Goal: Find specific page/section: Find specific page/section

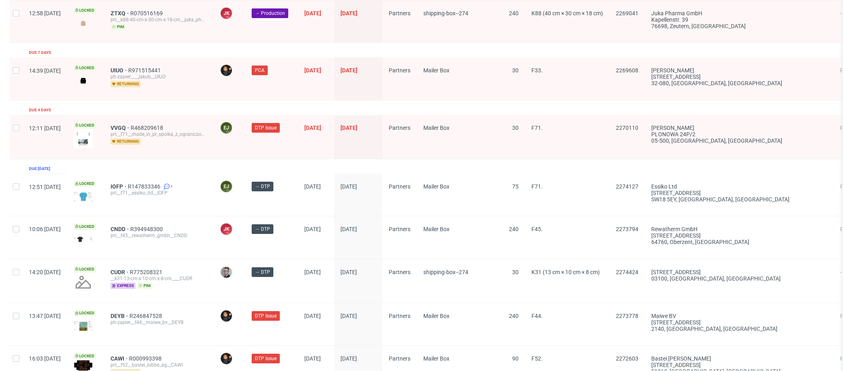
scroll to position [1247, 0]
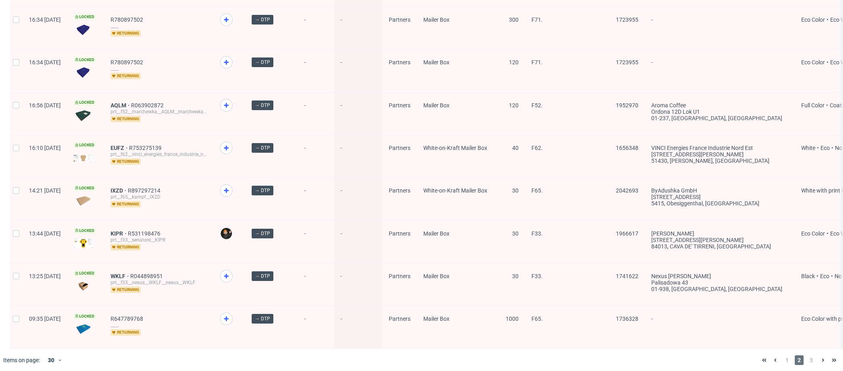
scroll to position [1048, 0]
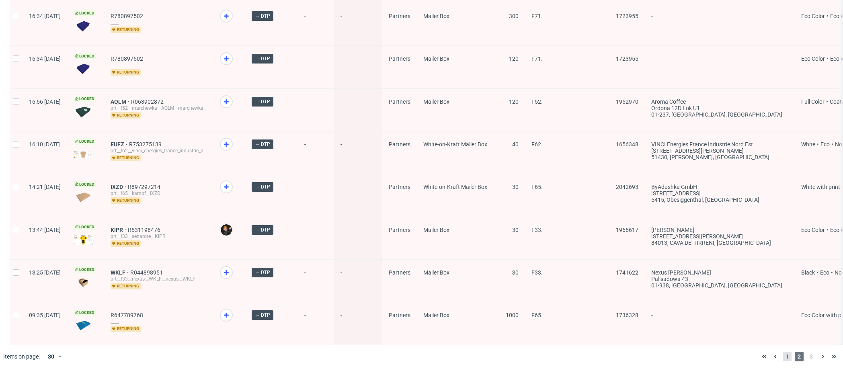
click at [783, 360] on span "1" at bounding box center [787, 357] width 9 height 10
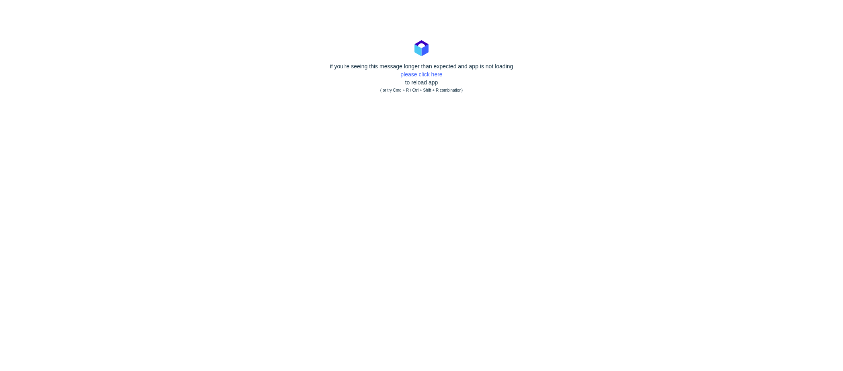
click at [427, 74] on link "please click here" at bounding box center [422, 74] width 42 height 6
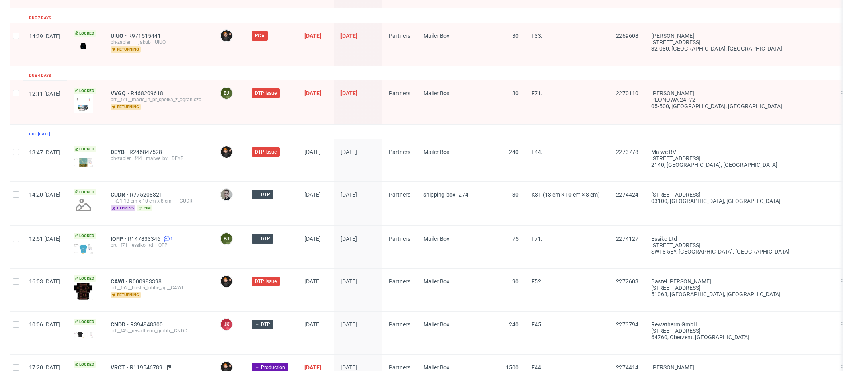
scroll to position [1247, 0]
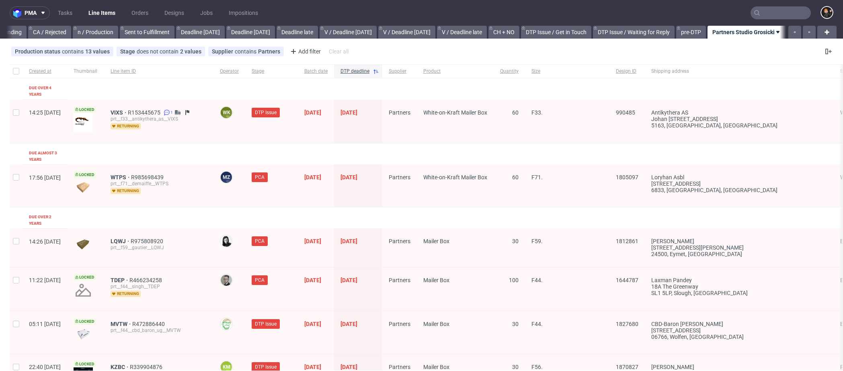
scroll to position [0, 704]
click at [255, 53] on div "Supplier contains Partners" at bounding box center [246, 51] width 68 height 6
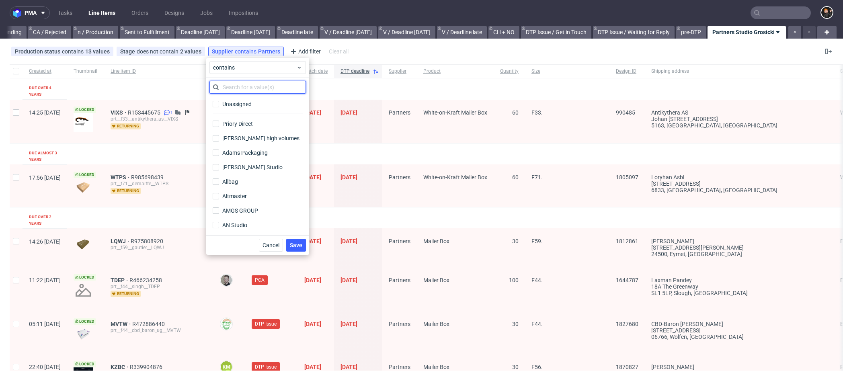
click at [252, 86] on input "text" at bounding box center [258, 87] width 97 height 13
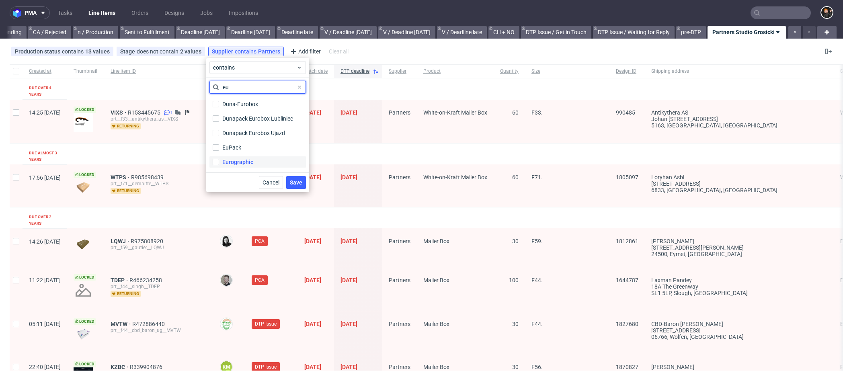
type input "eu"
click at [236, 164] on div "Eurographic" at bounding box center [237, 162] width 31 height 8
click at [219, 164] on input "Eurographic" at bounding box center [216, 162] width 6 height 6
checkbox input "true"
click at [300, 182] on span "Save" at bounding box center [296, 183] width 12 height 6
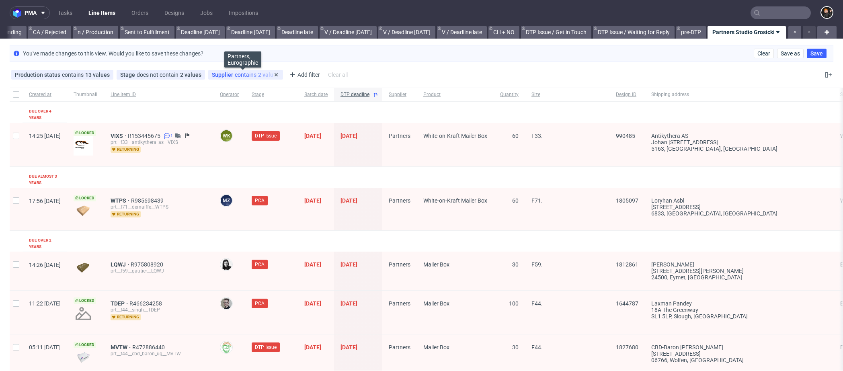
click at [262, 75] on div "Supplier contains 2 values" at bounding box center [246, 75] width 68 height 6
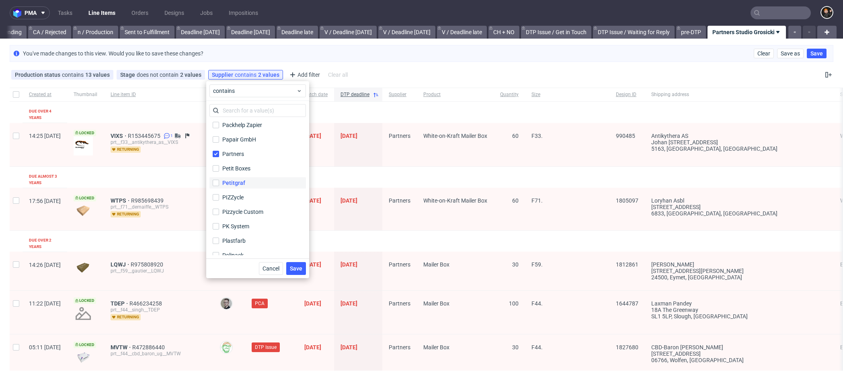
scroll to position [1744, 0]
click at [214, 172] on input "Partners" at bounding box center [216, 169] width 6 height 6
checkbox input "false"
click at [296, 271] on span "Save" at bounding box center [296, 269] width 12 height 6
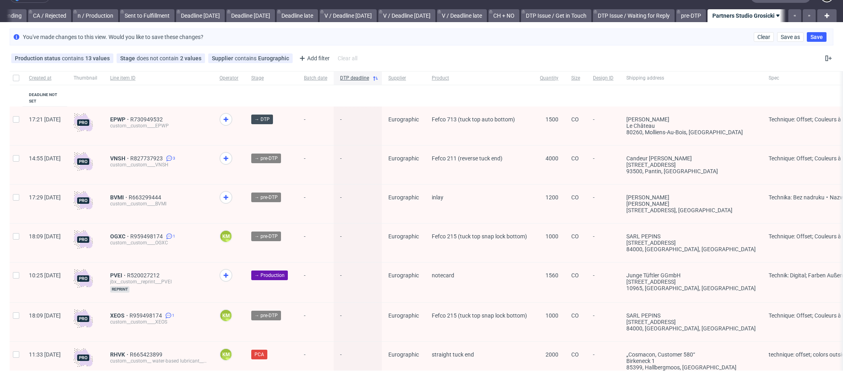
scroll to position [0, 0]
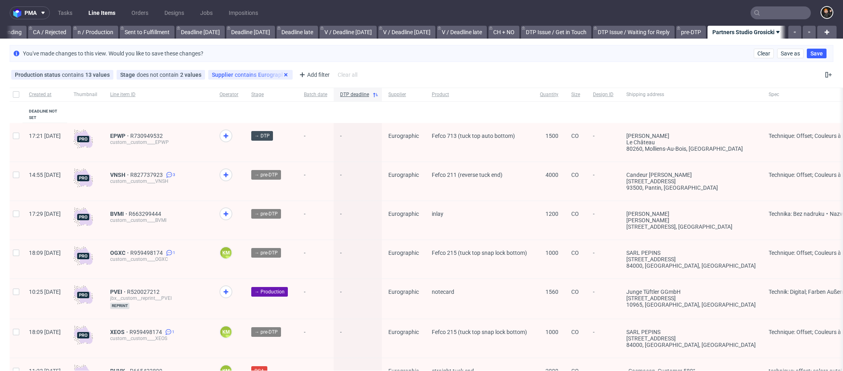
click at [284, 77] on icon at bounding box center [286, 75] width 6 height 6
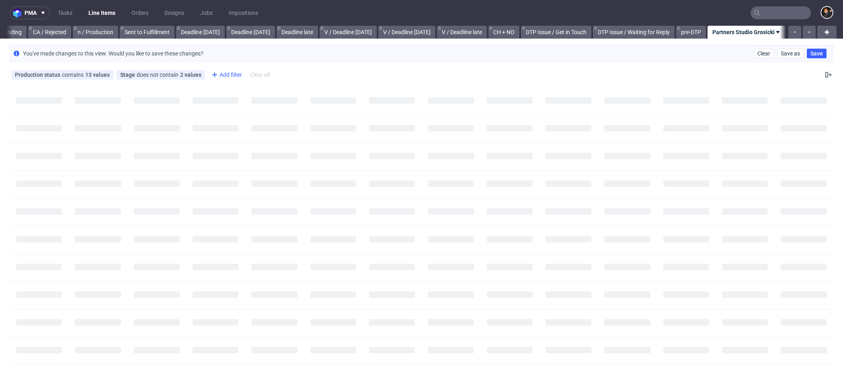
click at [234, 77] on div "Add filter" at bounding box center [225, 74] width 35 height 13
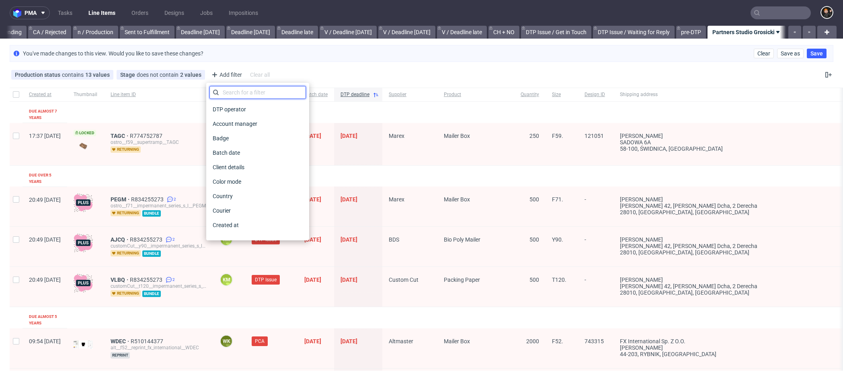
click at [239, 89] on input "text" at bounding box center [258, 92] width 97 height 13
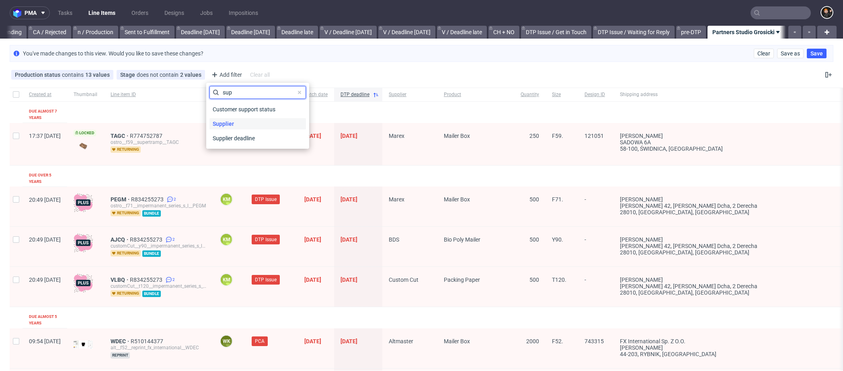
type input "sup"
click at [223, 120] on span "Supplier" at bounding box center [224, 123] width 28 height 11
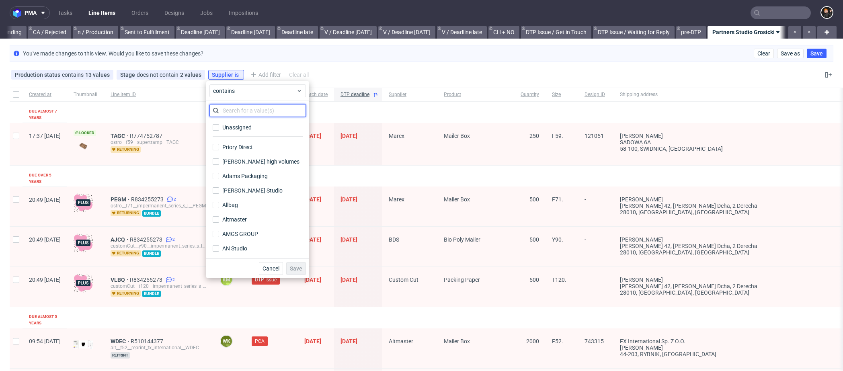
click at [250, 112] on input "text" at bounding box center [258, 110] width 97 height 13
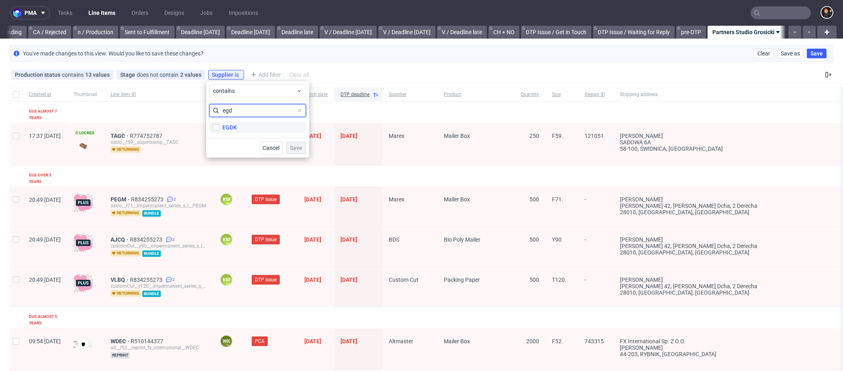
type input "egd"
click at [231, 125] on div "EGDK" at bounding box center [229, 127] width 14 height 8
click at [219, 125] on input "EGDK" at bounding box center [216, 127] width 6 height 6
checkbox input "true"
click at [292, 147] on span "Save" at bounding box center [296, 148] width 12 height 6
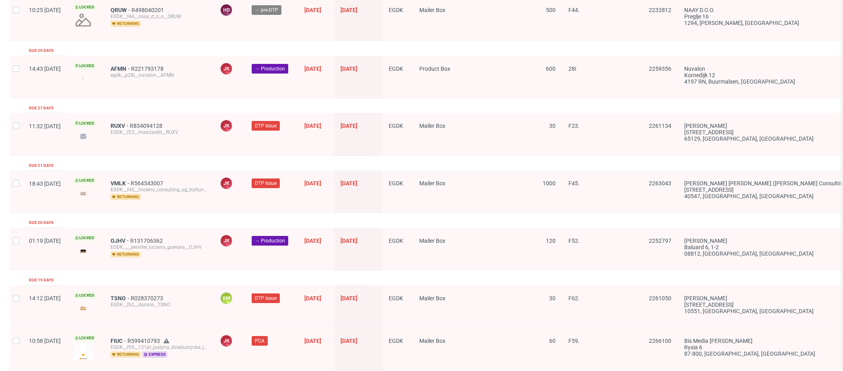
scroll to position [1348, 0]
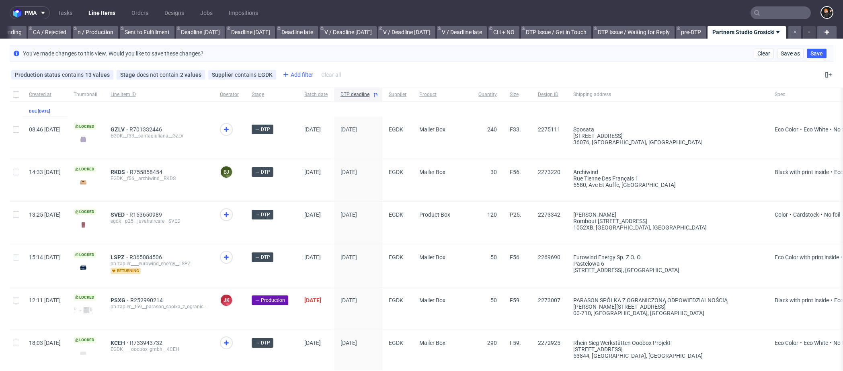
drag, startPoint x: 305, startPoint y: 86, endPoint x: 299, endPoint y: 80, distance: 8.8
click at [298, 79] on div "Add filter" at bounding box center [296, 74] width 35 height 13
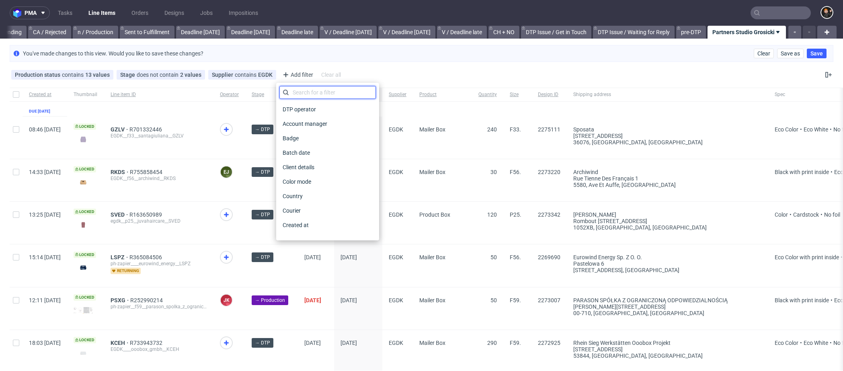
click at [298, 92] on input "text" at bounding box center [327, 92] width 97 height 13
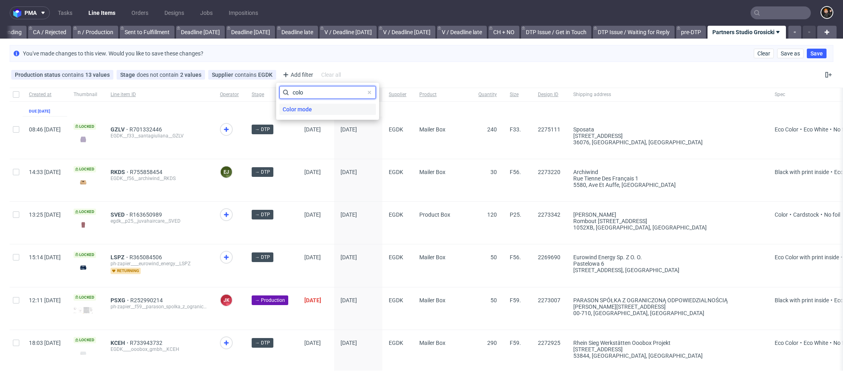
type input "colo"
click at [301, 108] on span "Color mode" at bounding box center [297, 109] width 36 height 11
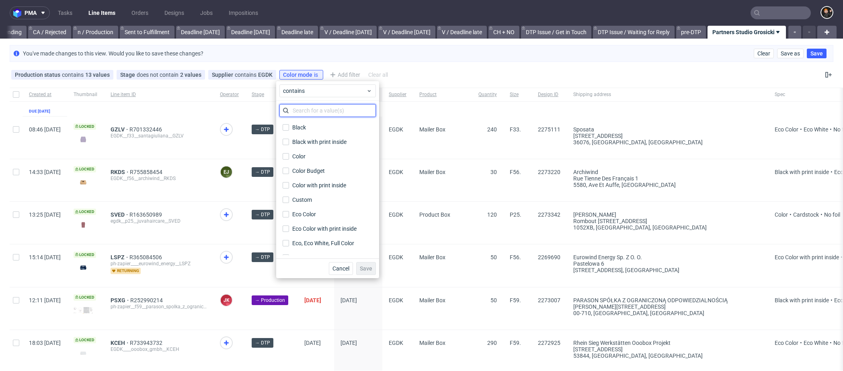
click at [304, 113] on input "text" at bounding box center [327, 110] width 97 height 13
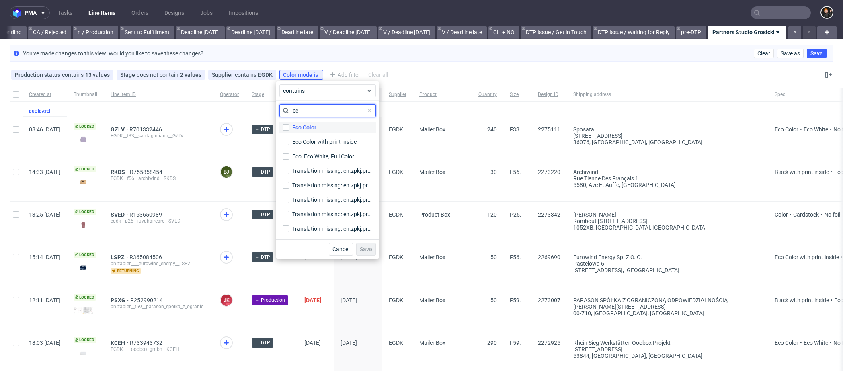
type input "ec"
click at [308, 125] on div "Eco Color" at bounding box center [304, 127] width 24 height 8
click at [289, 125] on input "Eco Color" at bounding box center [286, 127] width 6 height 6
checkbox input "true"
click at [318, 140] on div "Eco Color with print inside" at bounding box center [325, 142] width 66 height 8
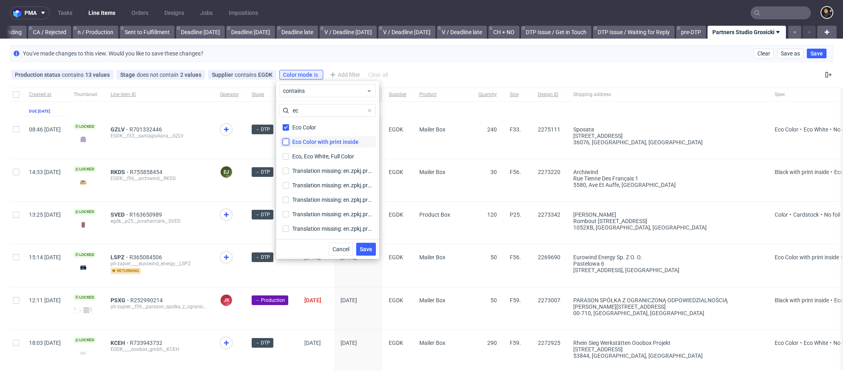
click at [289, 140] on input "Eco Color with print inside" at bounding box center [286, 142] width 6 height 6
checkbox input "true"
click at [371, 250] on span "Save" at bounding box center [366, 250] width 12 height 6
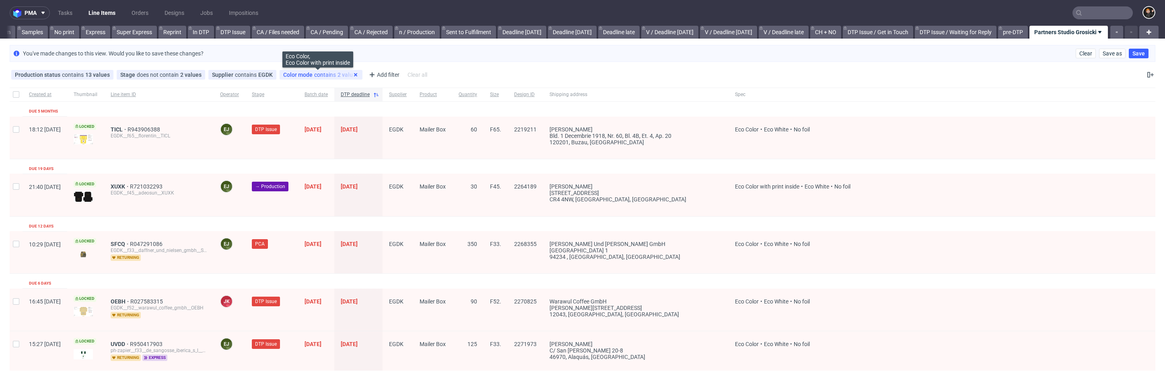
click at [354, 76] on icon at bounding box center [355, 75] width 6 height 6
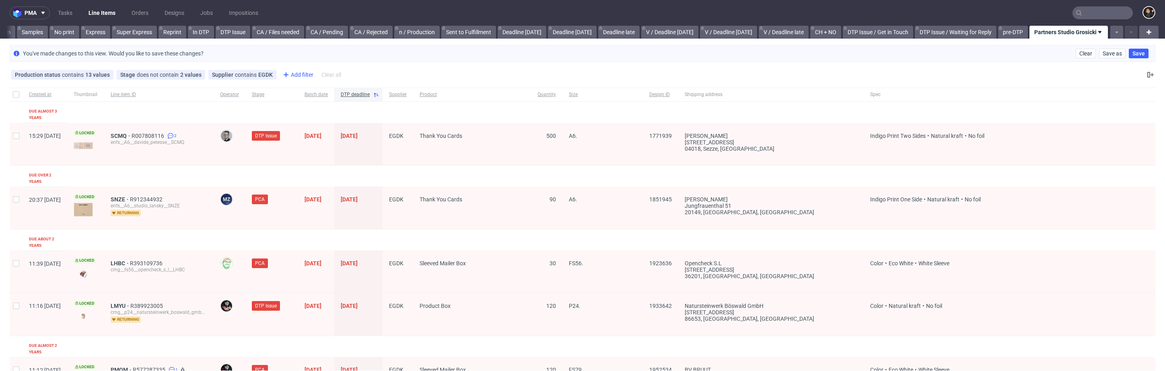
click at [300, 74] on div "Add filter" at bounding box center [296, 74] width 35 height 13
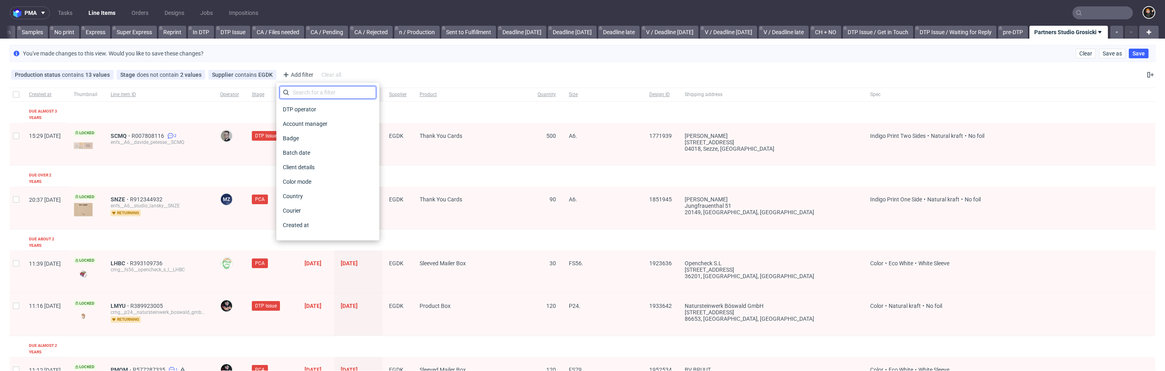
click at [314, 98] on input "text" at bounding box center [327, 92] width 97 height 13
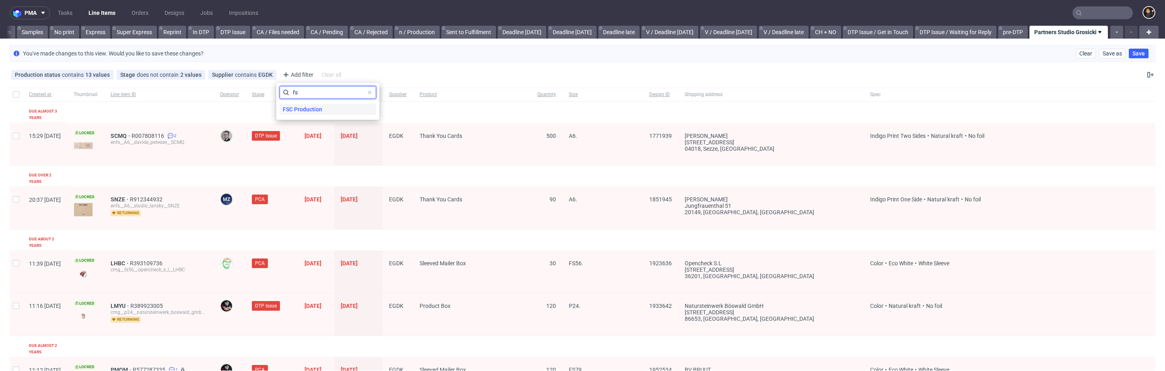
type input "fs"
click at [310, 105] on span "FSC Production" at bounding box center [302, 109] width 46 height 11
click at [303, 94] on span "True" at bounding box center [298, 92] width 12 height 8
click at [289, 94] on input "True" at bounding box center [286, 91] width 6 height 6
radio input "true"
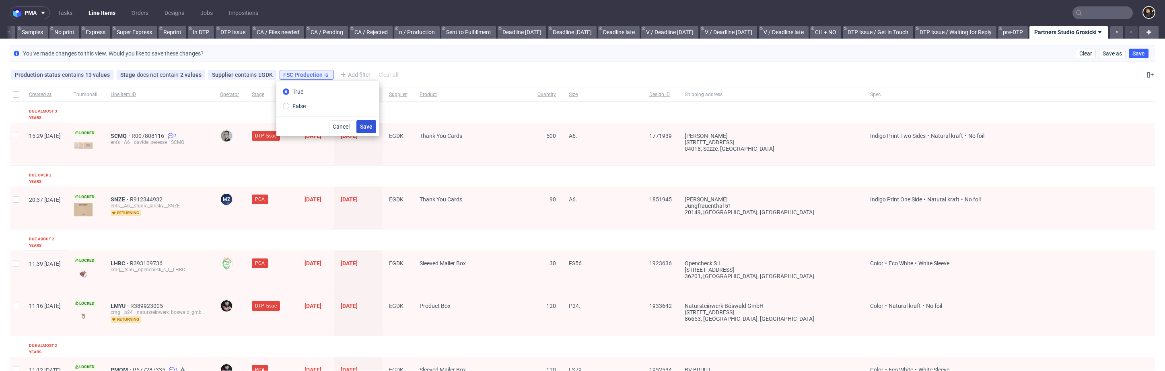
click at [370, 126] on span "Save" at bounding box center [366, 127] width 12 height 6
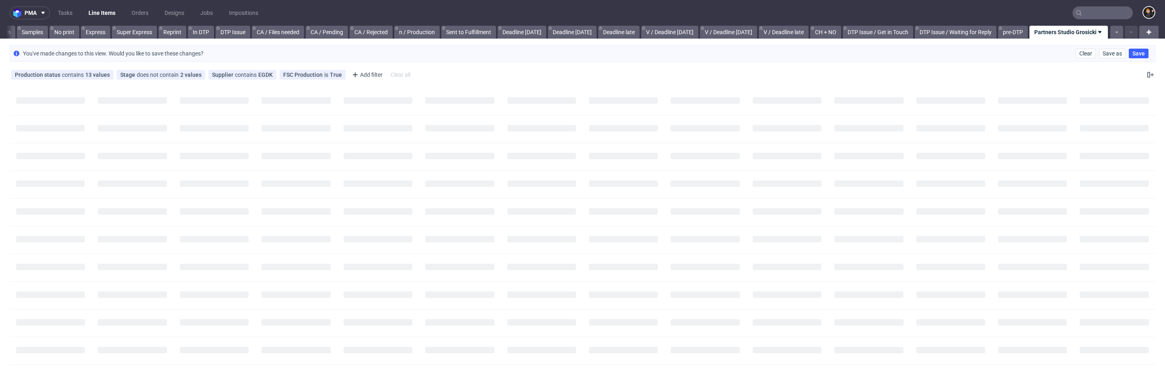
scroll to position [0, 377]
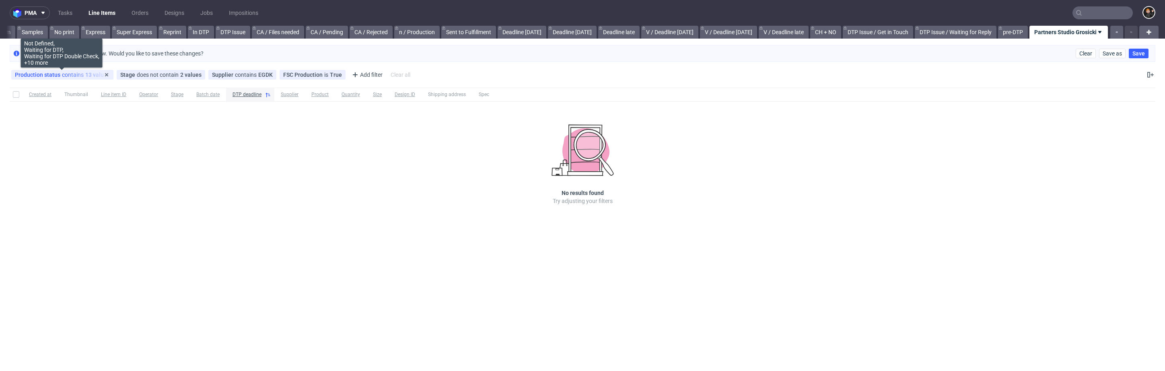
click at [67, 76] on div "Production status contains 13 values" at bounding box center [62, 75] width 95 height 6
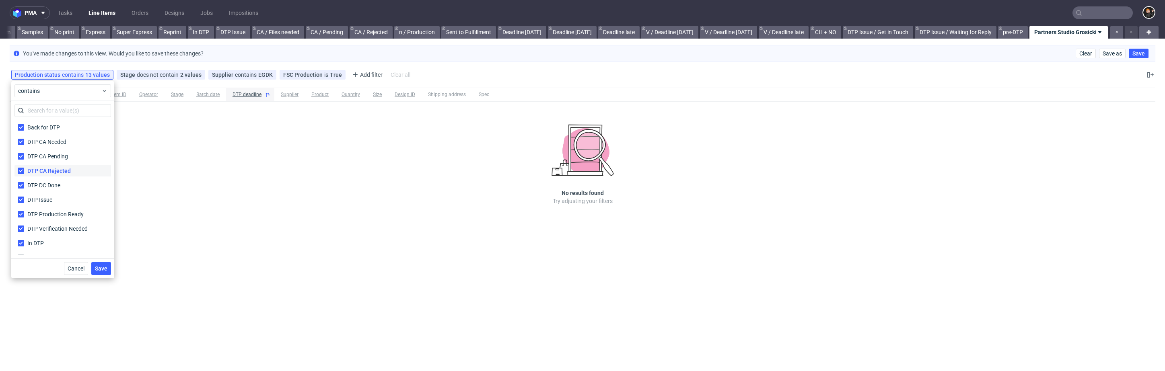
scroll to position [154, 0]
click at [64, 148] on div "Production Complete" at bounding box center [54, 147] width 54 height 8
click at [24, 148] on input "Production Complete" at bounding box center [21, 147] width 6 height 6
checkbox input "true"
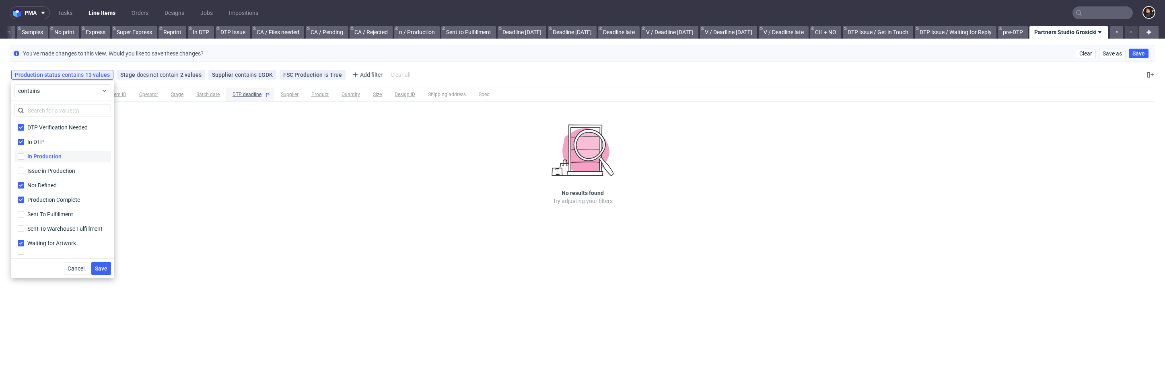
click at [51, 159] on div "In Production" at bounding box center [44, 156] width 34 height 8
click at [24, 159] on input "In Production" at bounding box center [21, 156] width 6 height 6
checkbox input "true"
click at [105, 269] on span "Save" at bounding box center [101, 269] width 12 height 6
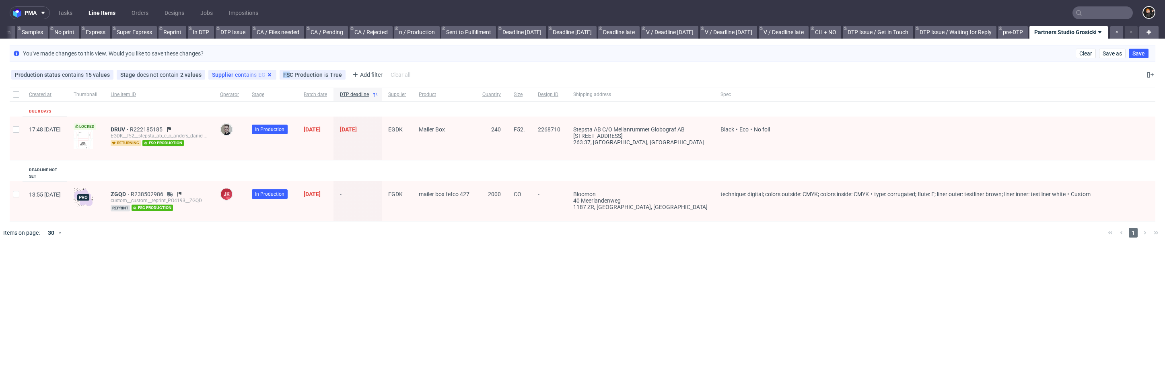
drag, startPoint x: 285, startPoint y: 75, endPoint x: 263, endPoint y: 74, distance: 22.2
click at [264, 74] on div "Production status contains 15 values Not Defined, Waiting for DTP, Waiting for …" at bounding box center [212, 74] width 404 height 13
click at [335, 76] on icon at bounding box center [338, 75] width 6 height 6
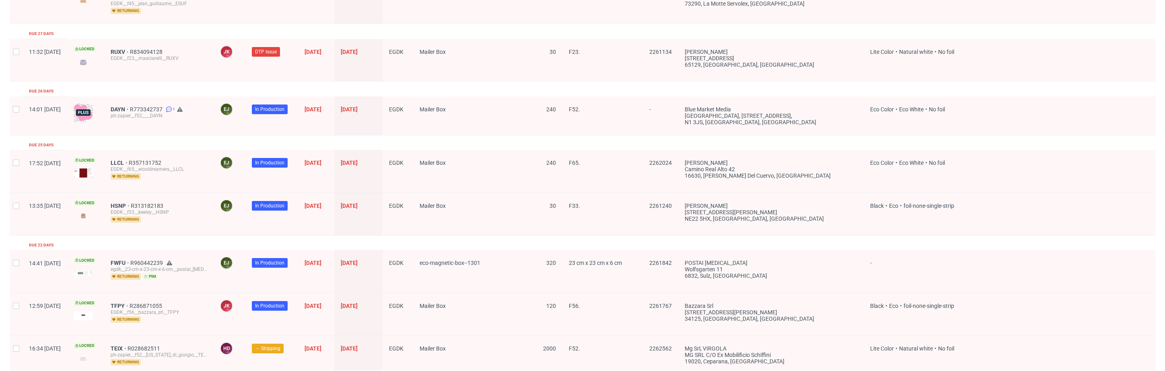
scroll to position [1303, 0]
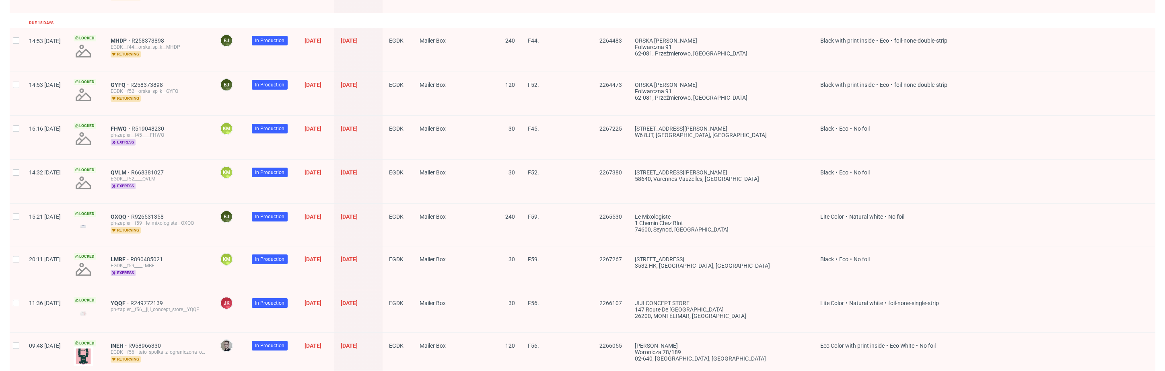
scroll to position [1105, 0]
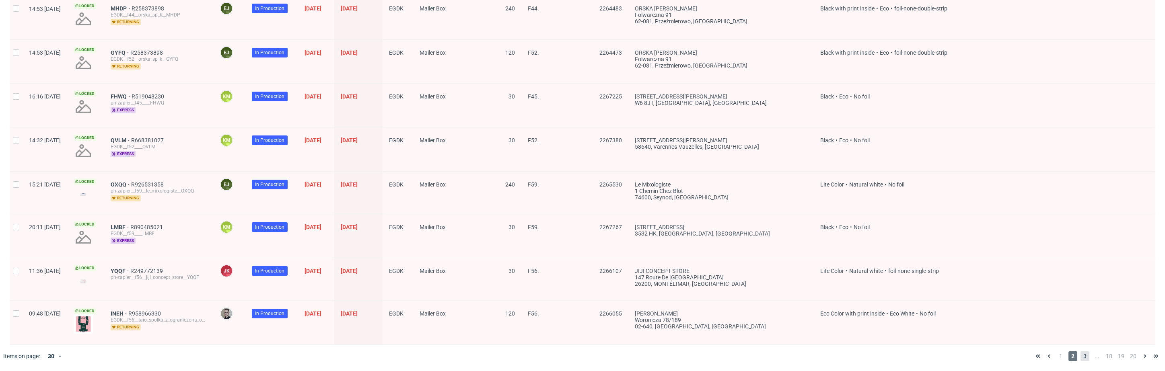
click at [843, 356] on span "3" at bounding box center [1084, 356] width 9 height 10
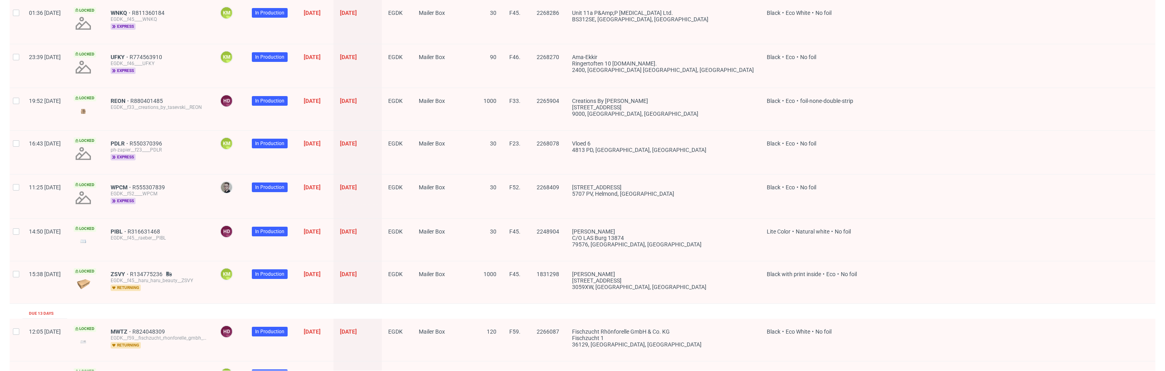
scroll to position [1100, 0]
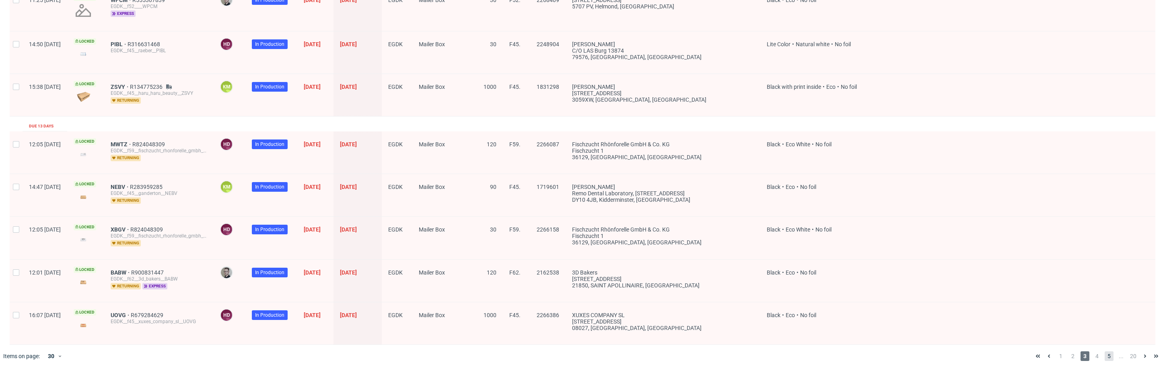
click at [843, 355] on span "5" at bounding box center [1108, 356] width 9 height 10
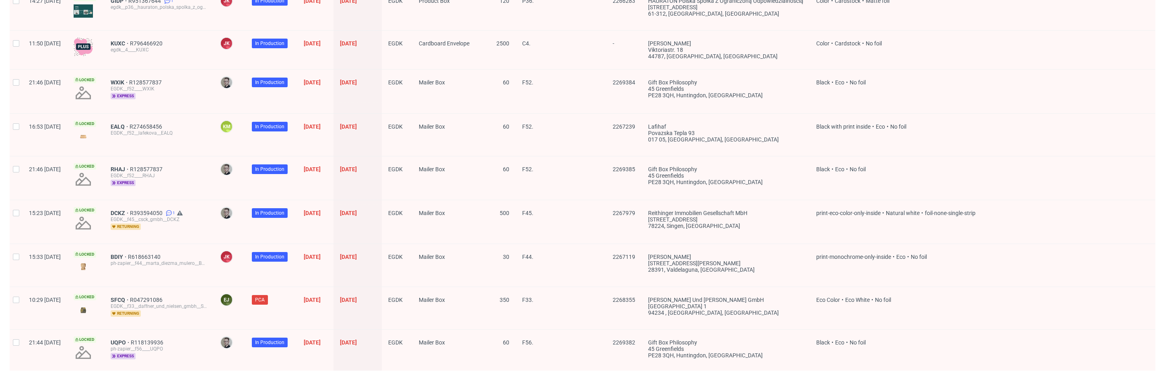
scroll to position [1072, 0]
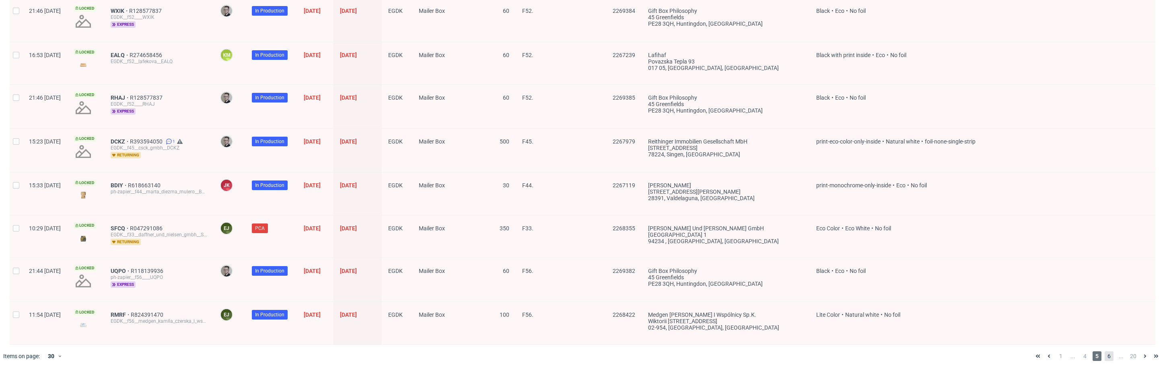
click at [843, 355] on span "6" at bounding box center [1108, 356] width 9 height 10
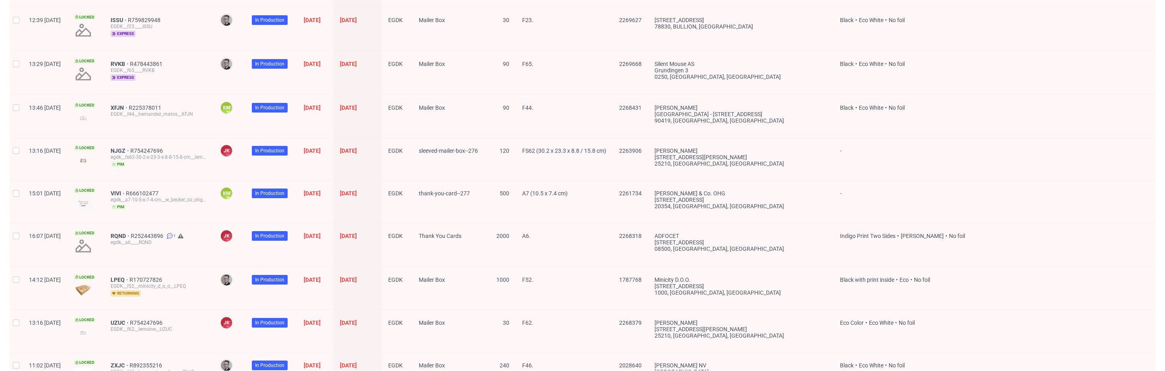
scroll to position [1077, 0]
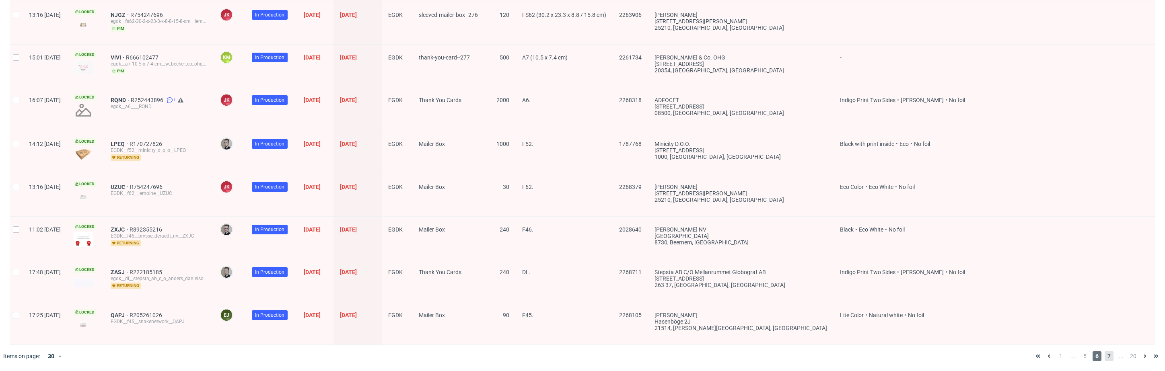
click at [843, 357] on span "7" at bounding box center [1108, 356] width 9 height 10
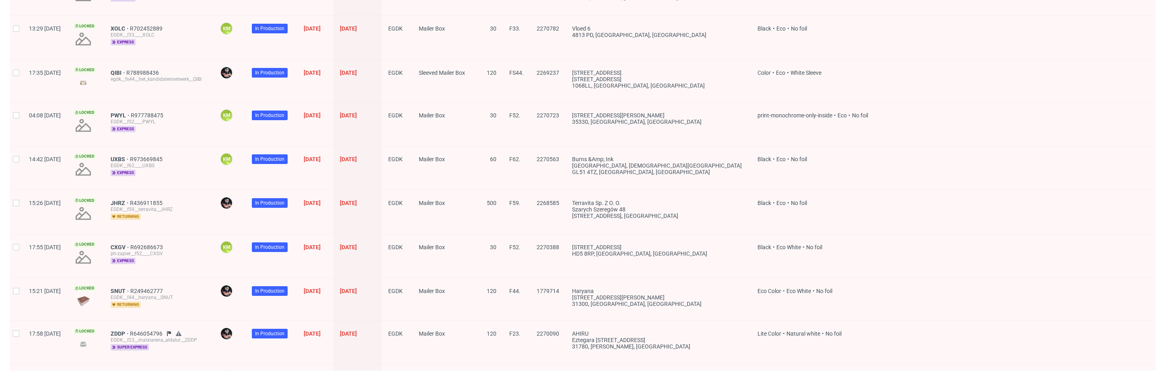
scroll to position [1083, 0]
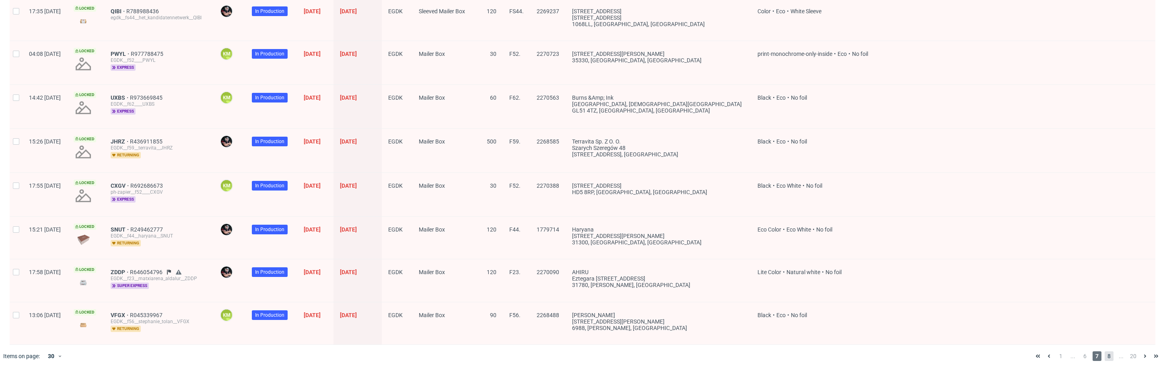
click at [843, 357] on span "8" at bounding box center [1108, 356] width 9 height 10
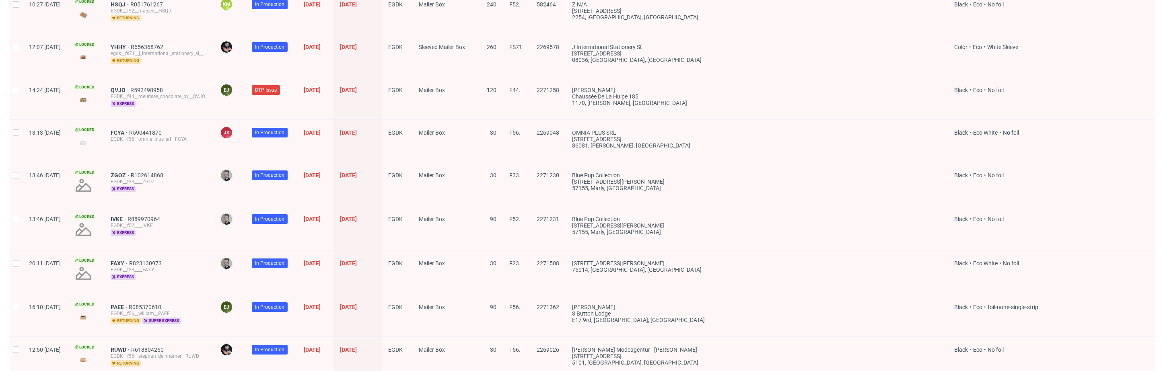
scroll to position [1076, 0]
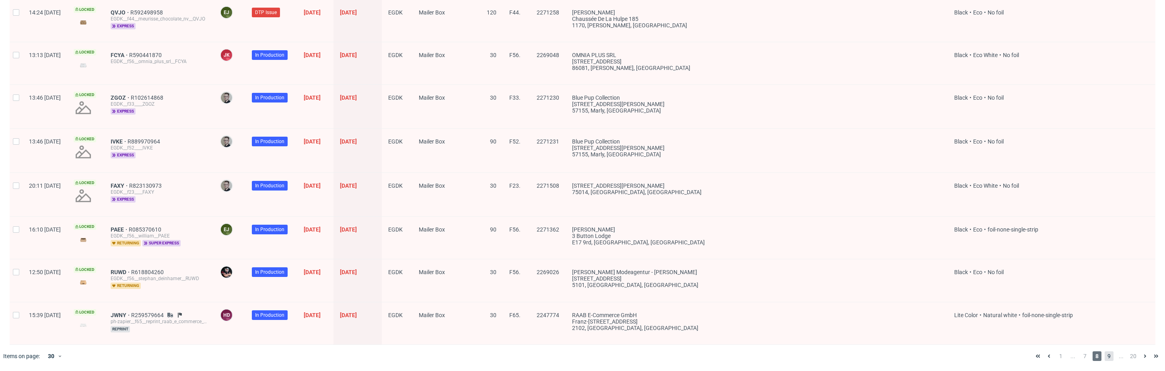
click at [843, 357] on span "9" at bounding box center [1108, 356] width 9 height 10
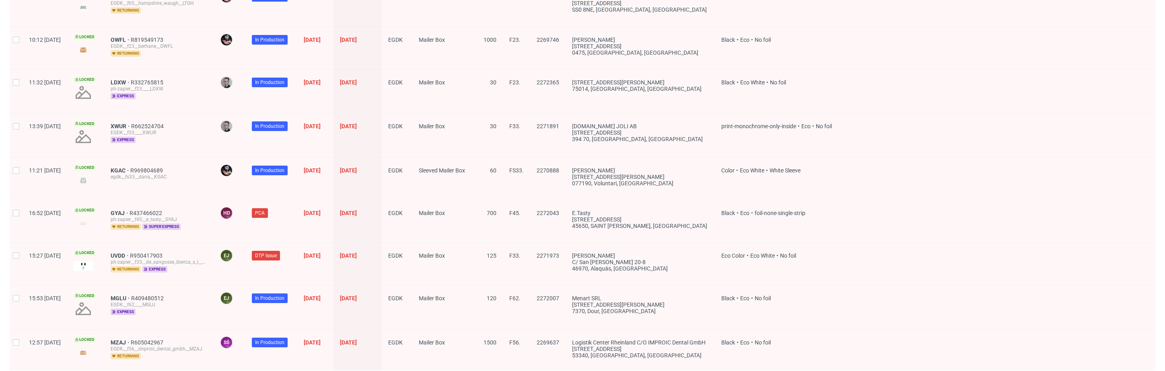
scroll to position [1079, 0]
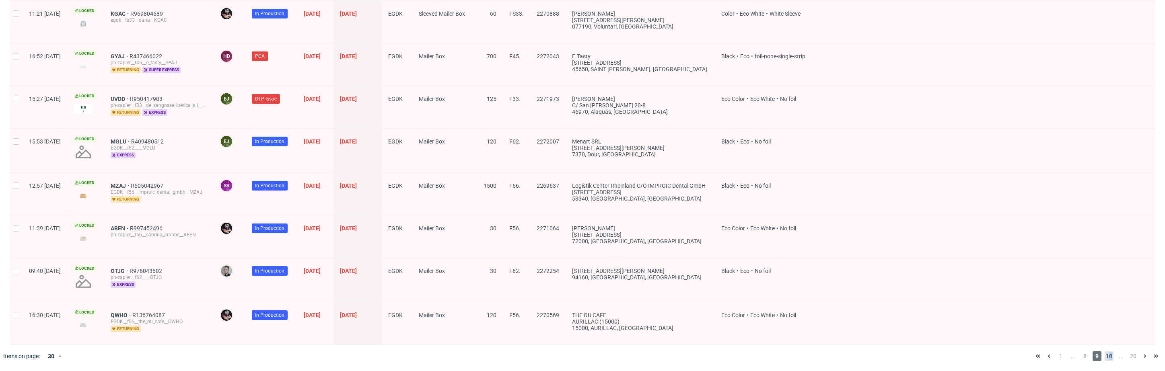
click at [843, 355] on span "10" at bounding box center [1108, 356] width 9 height 10
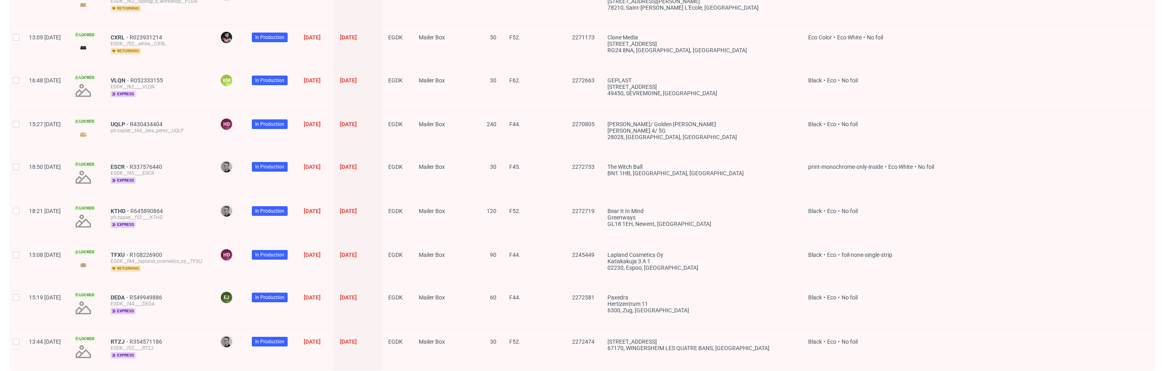
scroll to position [1062, 0]
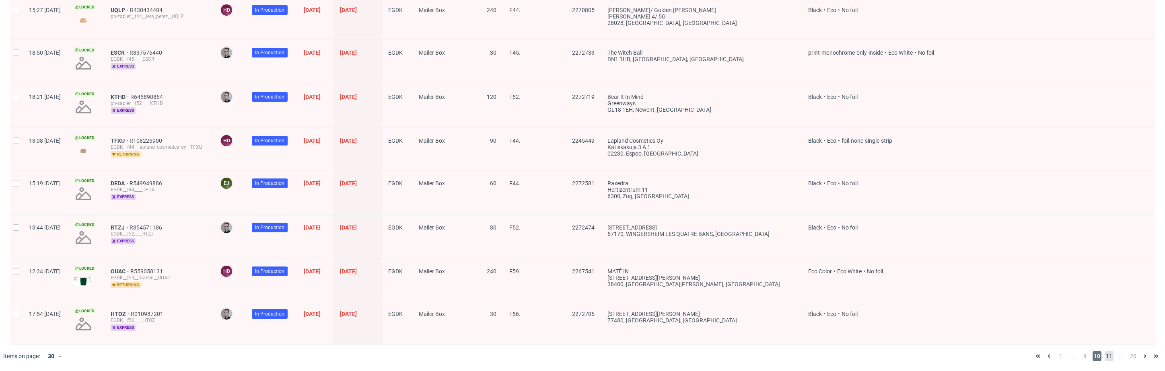
click at [843, 356] on span "11" at bounding box center [1108, 356] width 9 height 10
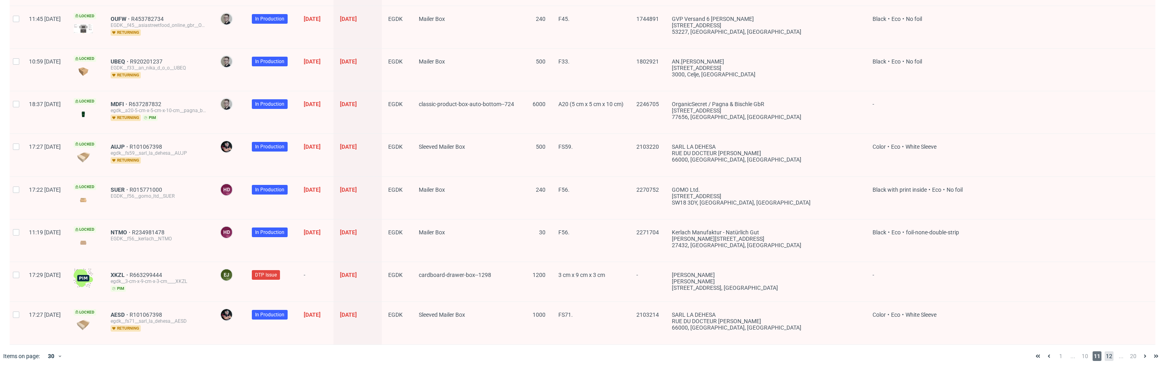
click at [843, 358] on span "12" at bounding box center [1108, 356] width 9 height 10
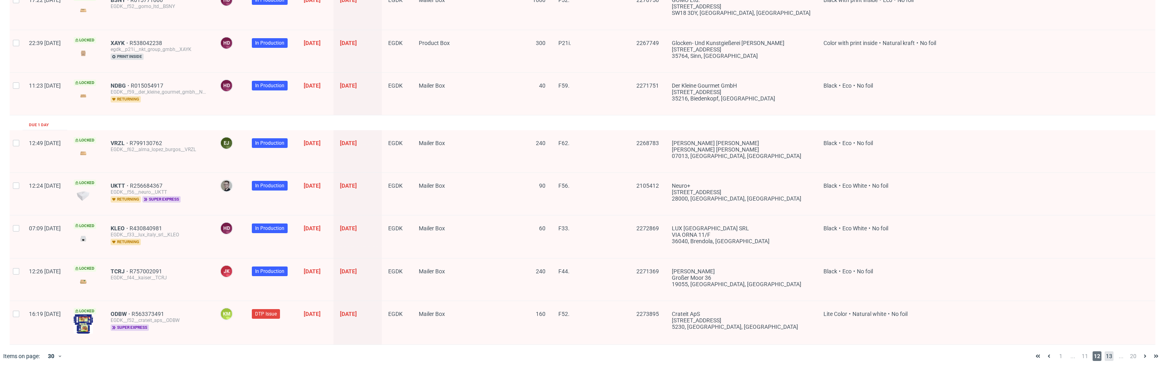
click at [843, 357] on span "13" at bounding box center [1108, 356] width 9 height 10
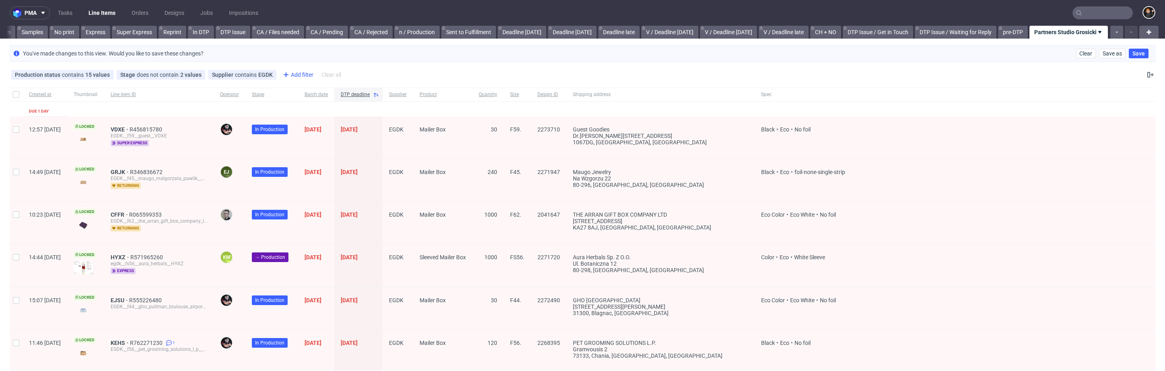
click at [292, 76] on div "Add filter" at bounding box center [296, 74] width 35 height 13
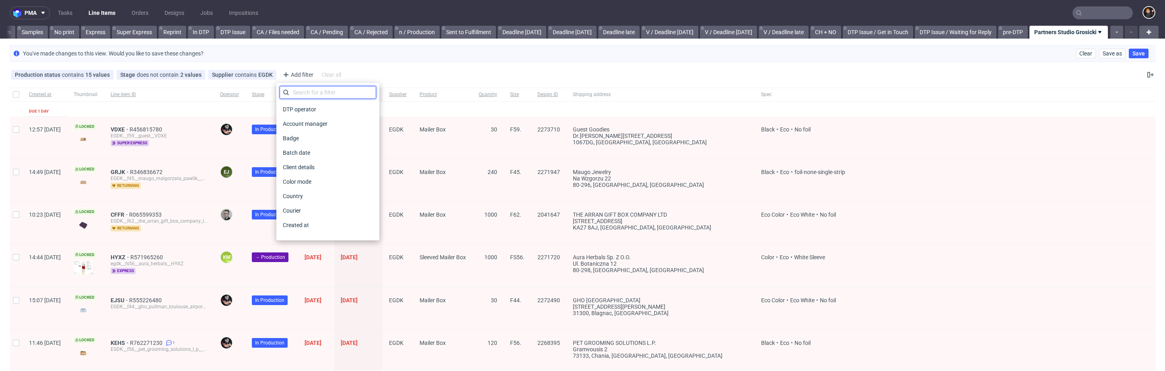
click at [306, 96] on input "text" at bounding box center [327, 92] width 97 height 13
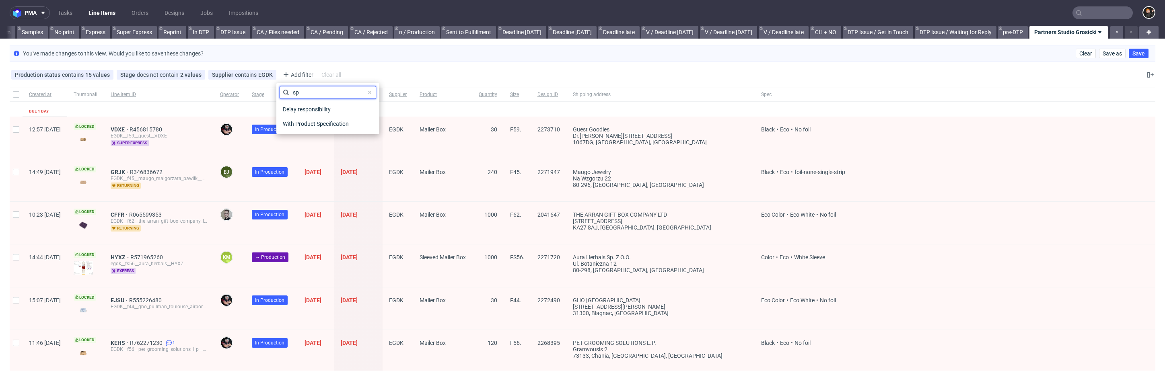
type input "s"
type input "colo"
click at [298, 108] on span "Color mode" at bounding box center [297, 109] width 36 height 11
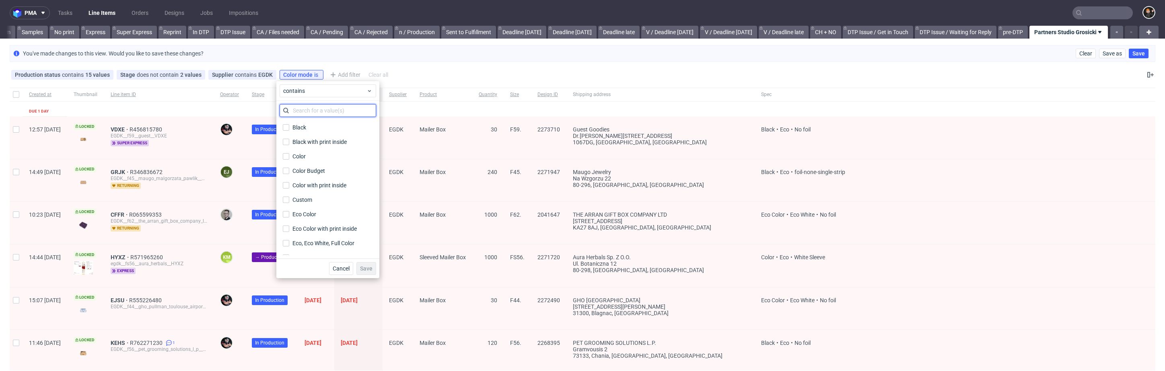
click at [310, 109] on input "text" at bounding box center [327, 110] width 97 height 13
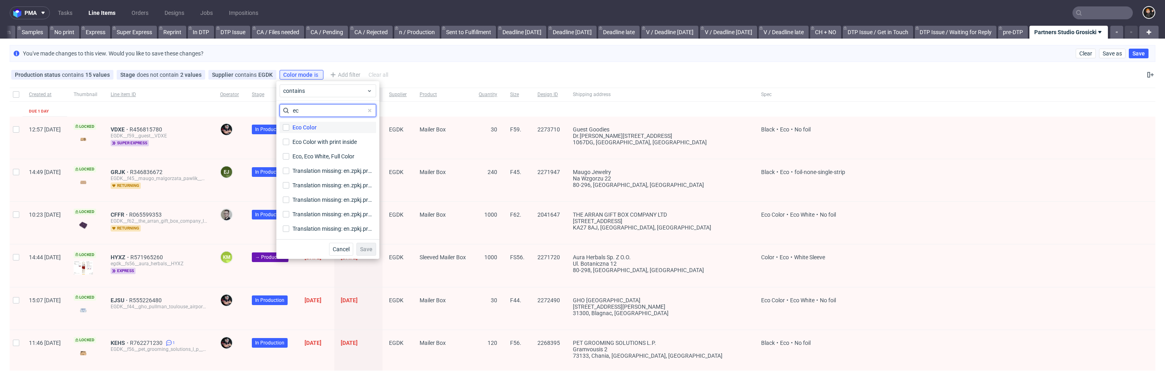
type input "ec"
click at [311, 123] on div "Eco Color" at bounding box center [304, 127] width 24 height 8
click at [289, 124] on input "Eco Color" at bounding box center [286, 127] width 6 height 6
checkbox input "true"
click at [315, 144] on div "Eco Color with print inside" at bounding box center [325, 142] width 66 height 8
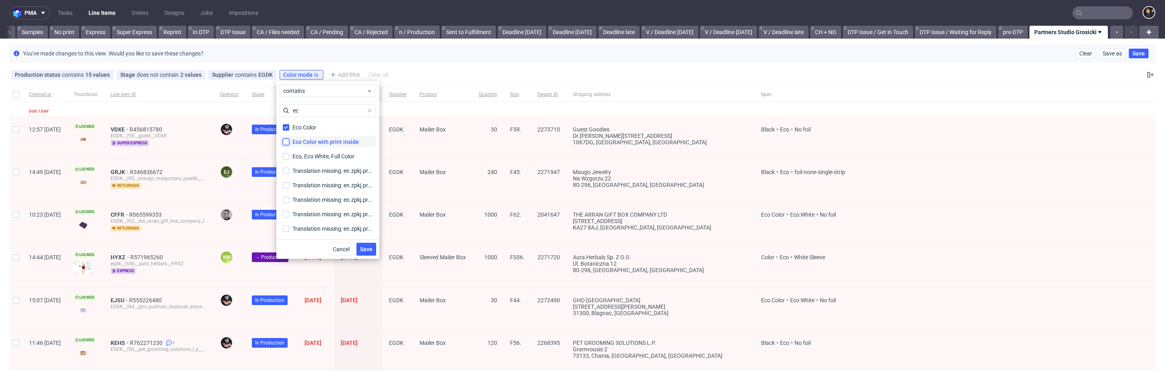
click at [289, 144] on input "Eco Color with print inside" at bounding box center [286, 142] width 6 height 6
checkbox input "true"
click at [370, 252] on span "Save" at bounding box center [366, 250] width 12 height 6
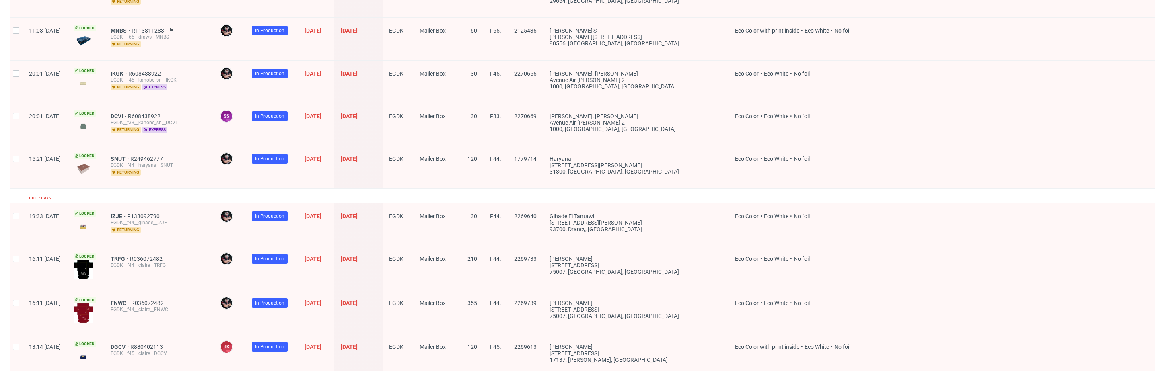
scroll to position [1230, 0]
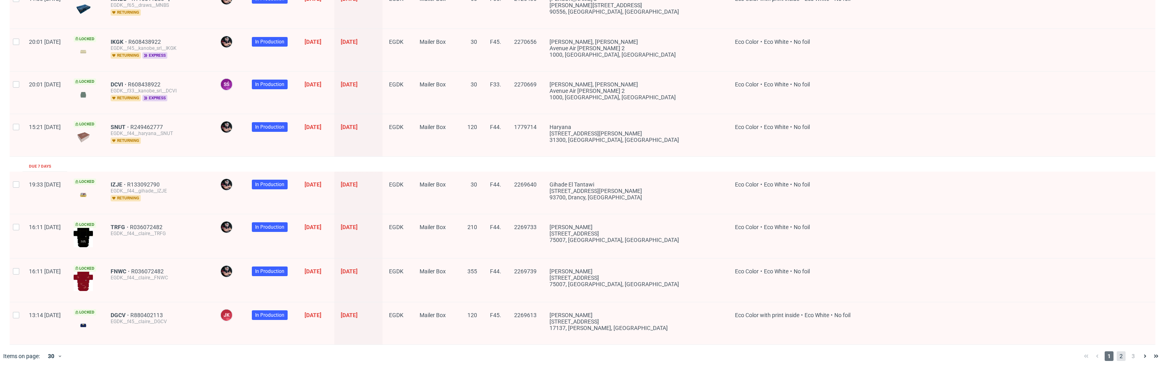
click at [843, 357] on span "2" at bounding box center [1120, 356] width 9 height 10
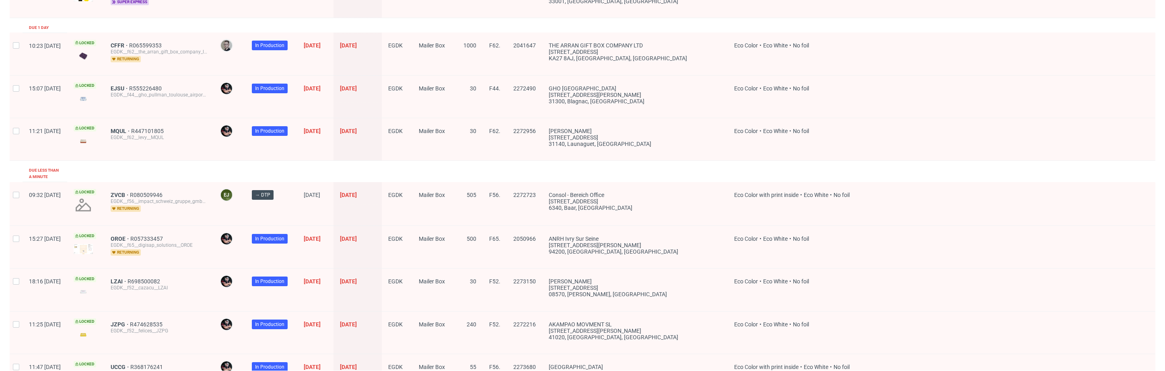
scroll to position [1142, 0]
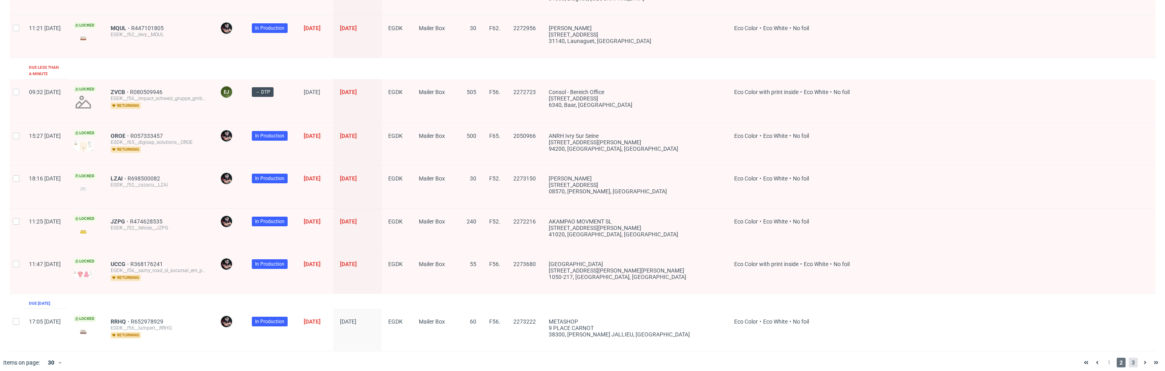
click at [843, 358] on span "3" at bounding box center [1132, 363] width 9 height 10
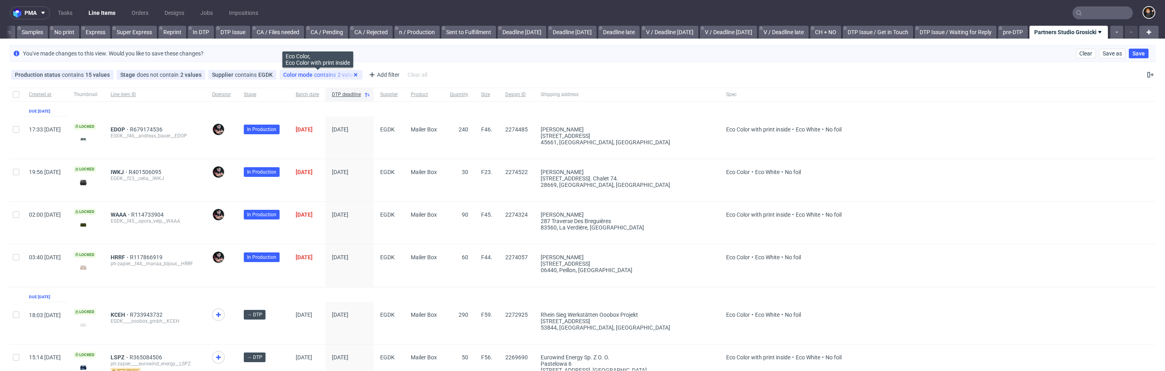
click at [352, 74] on icon at bounding box center [355, 75] width 6 height 6
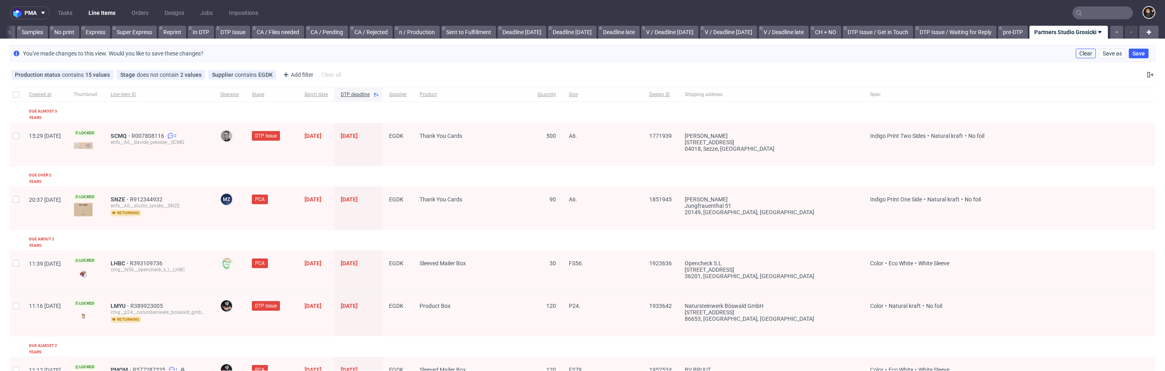
click at [843, 53] on span "Clear" at bounding box center [1085, 54] width 13 height 6
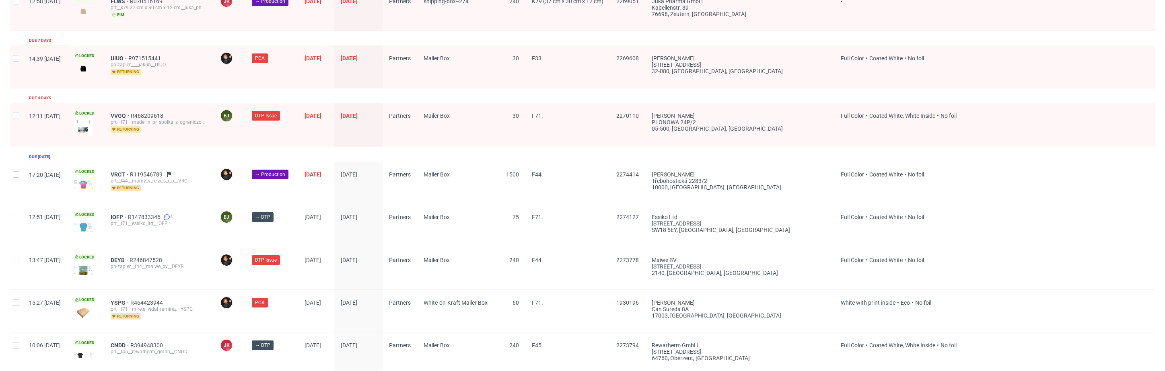
scroll to position [1241, 0]
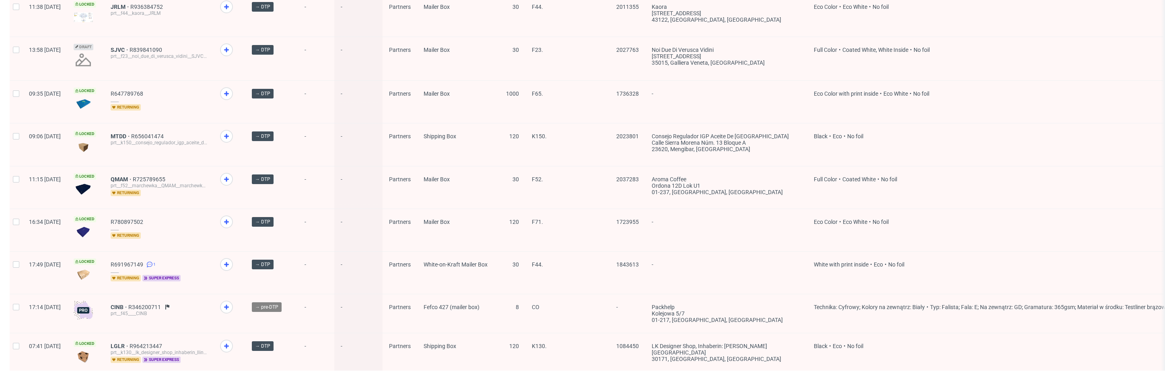
scroll to position [1045, 0]
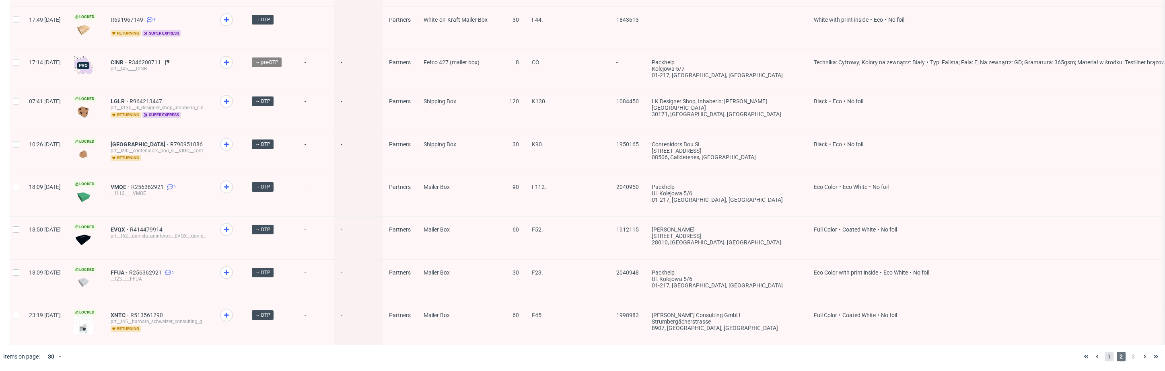
click at [843, 358] on span "1" at bounding box center [1108, 357] width 9 height 10
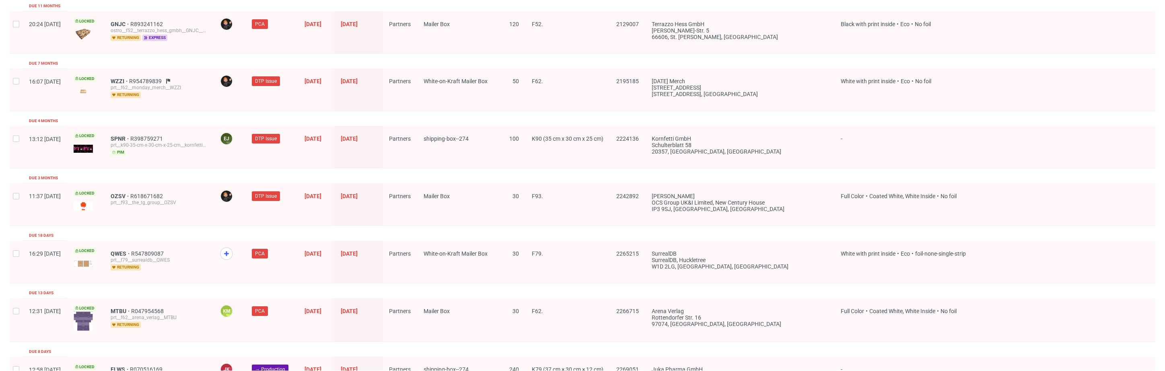
scroll to position [1241, 0]
